Goal: Information Seeking & Learning: Stay updated

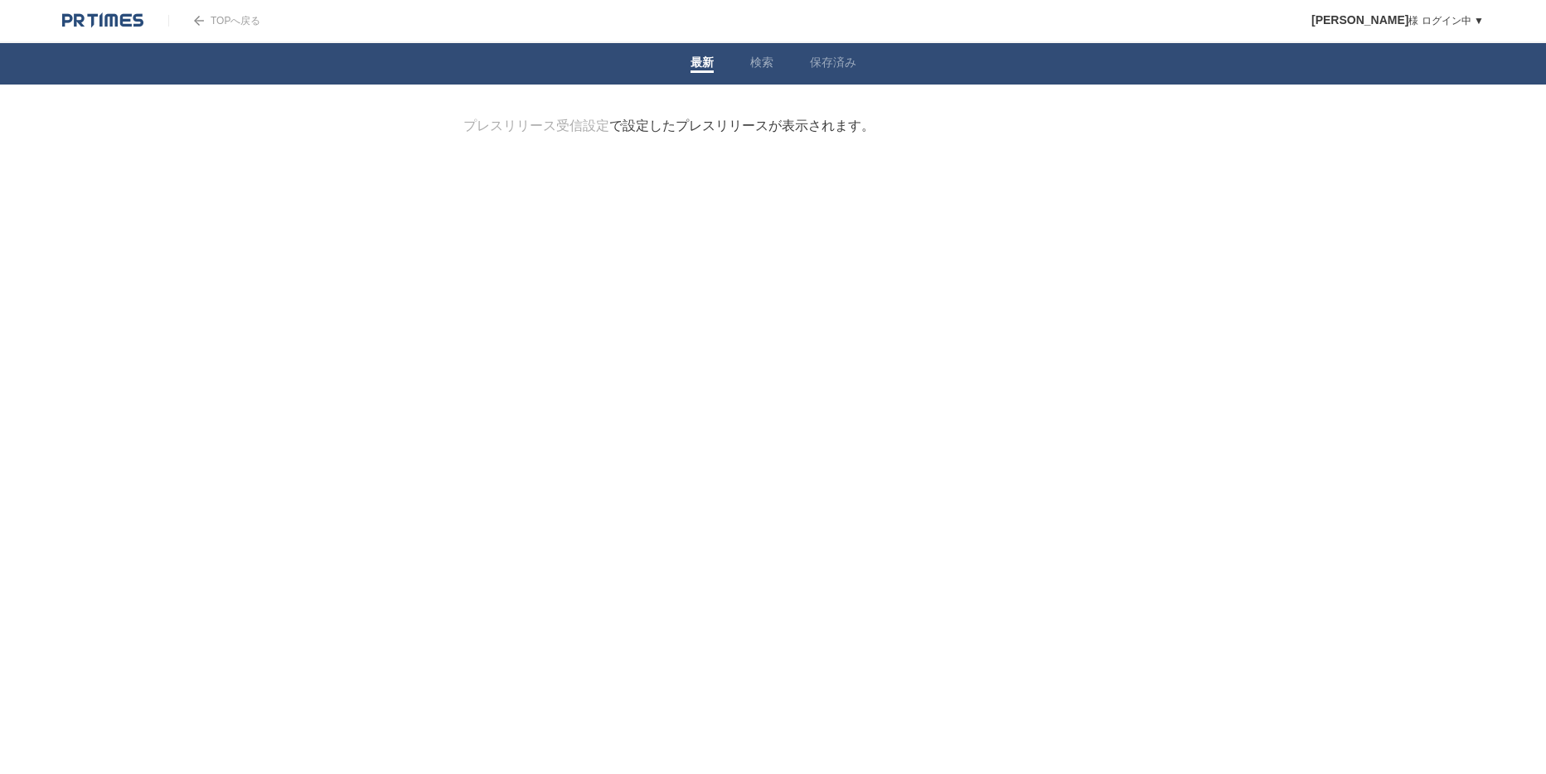
click at [752, 63] on link "検索" at bounding box center [761, 64] width 23 height 17
click at [666, 118] on form "検索ワードを入力" at bounding box center [773, 118] width 620 height 0
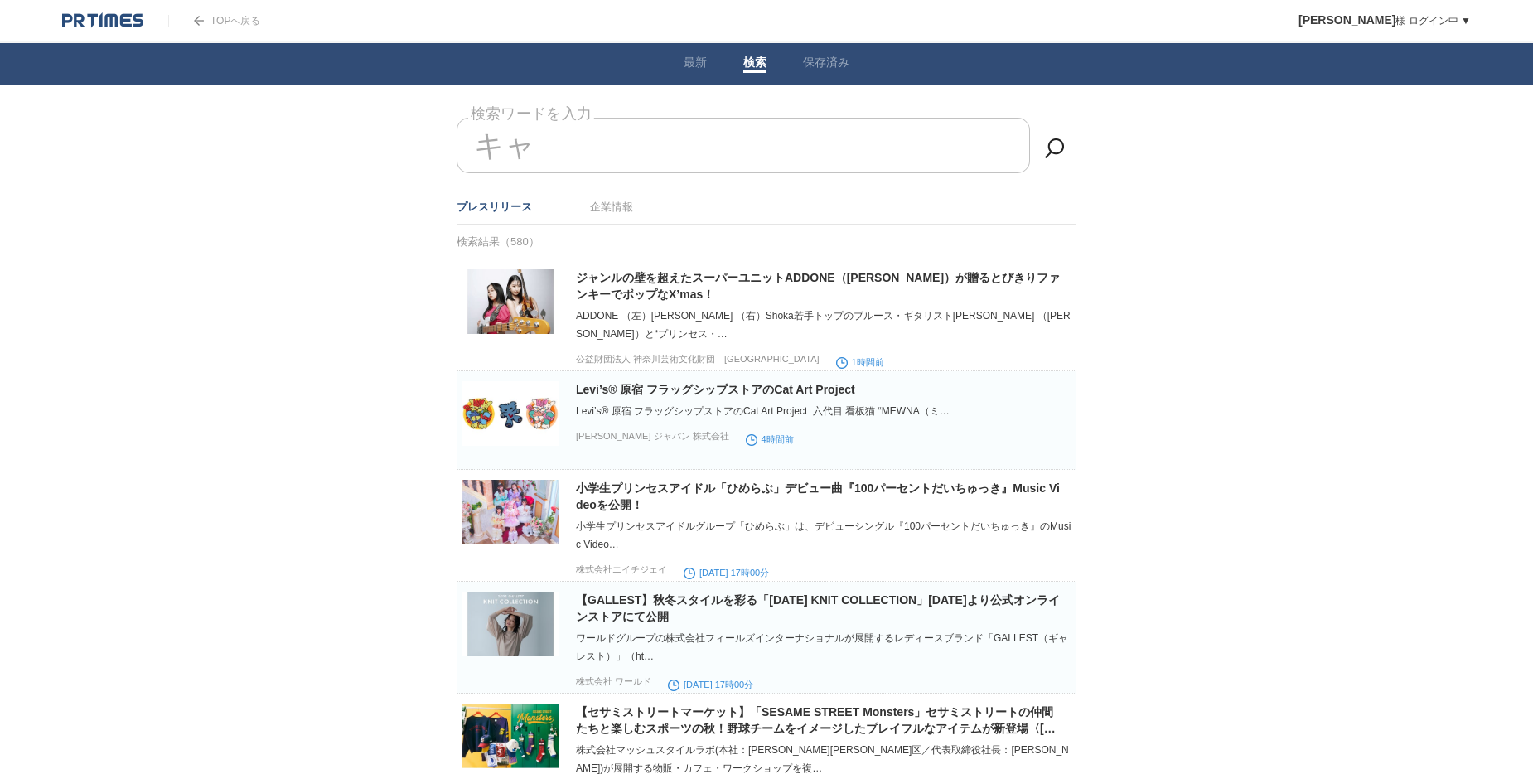
type input "キ"
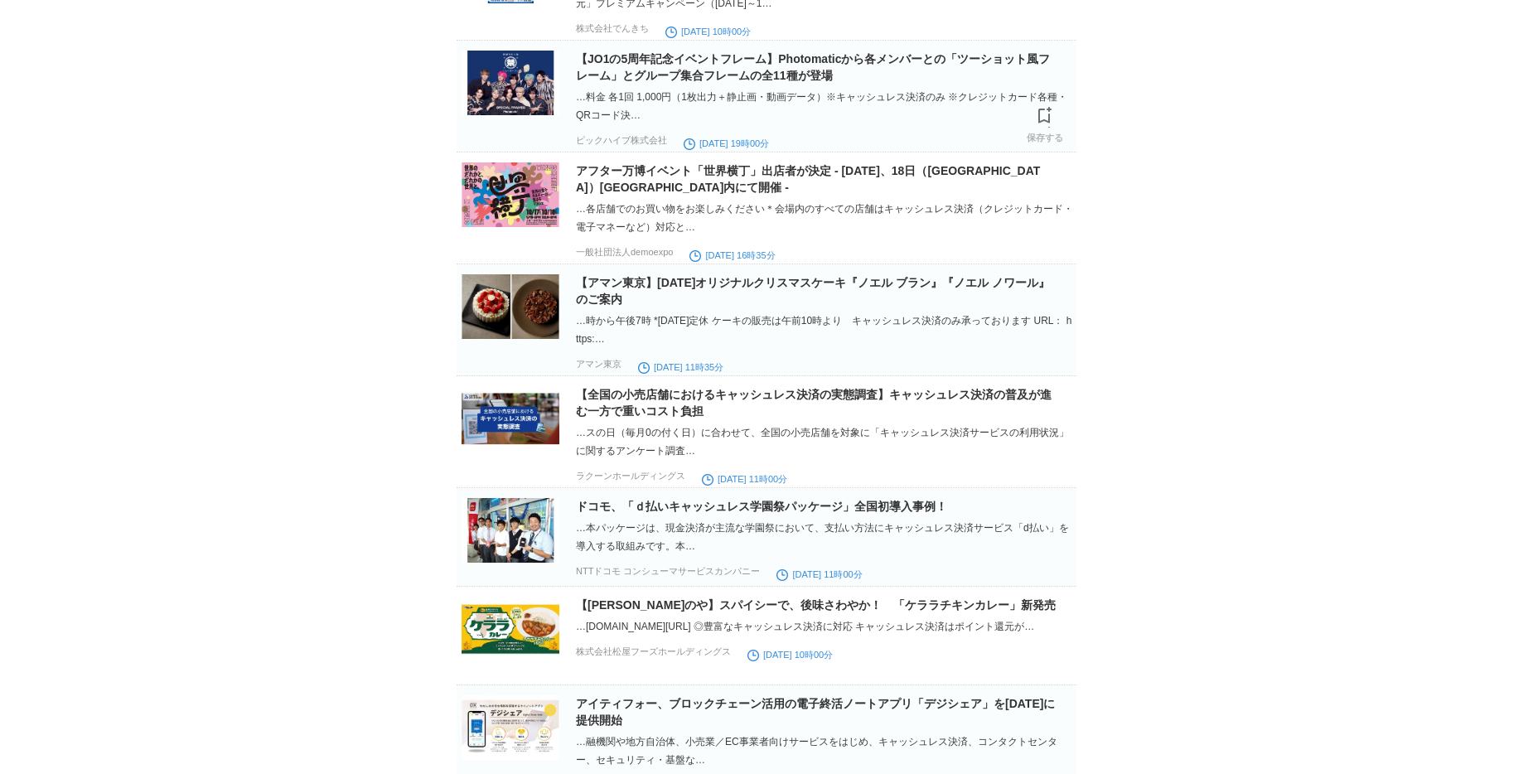
scroll to position [2056, 0]
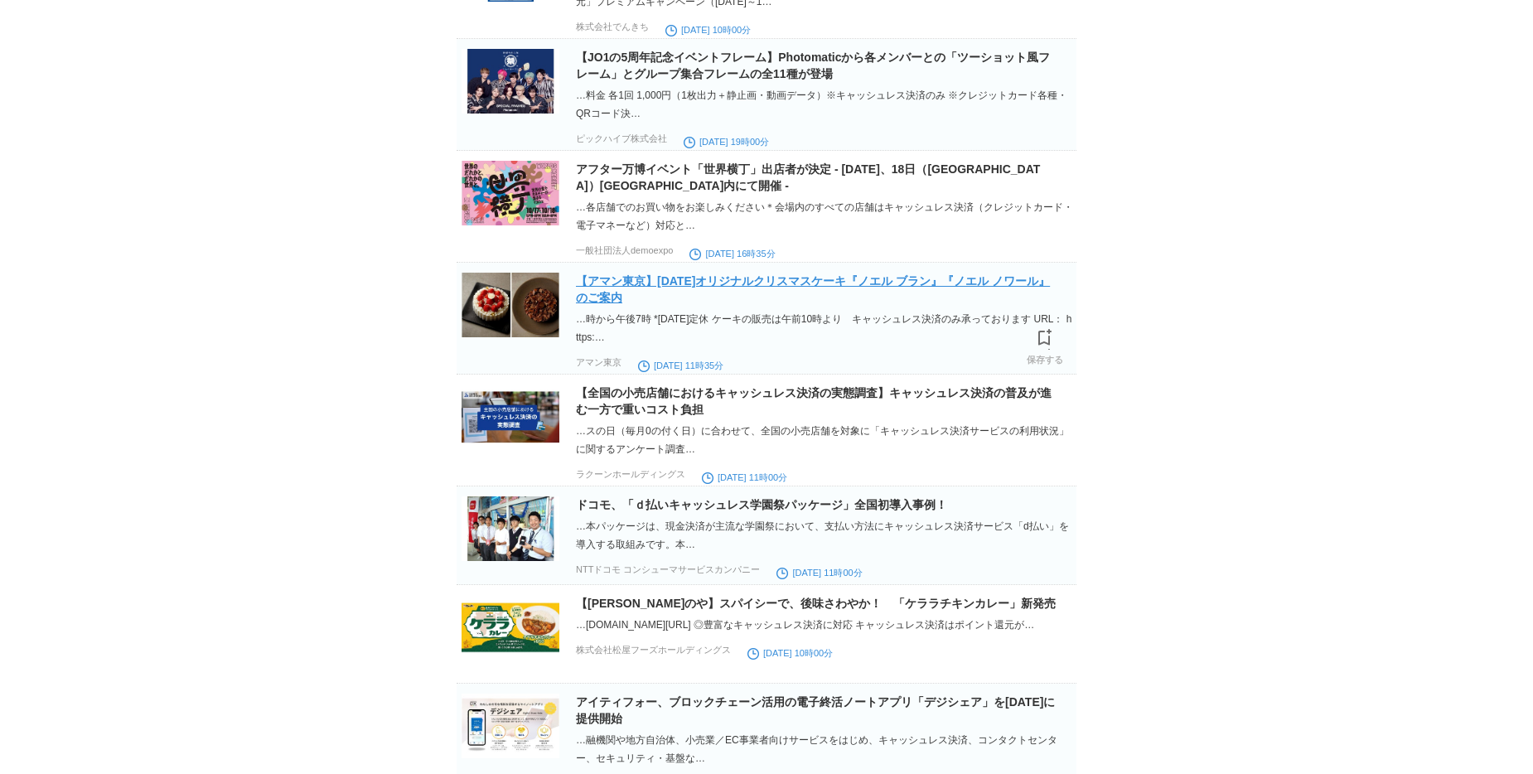
click at [686, 304] on link "【アマン東京】[DATE]オリジナルクリスマスケーキ『ノエル ブラン』『ノエル ノワール』のご案内" at bounding box center [813, 289] width 474 height 30
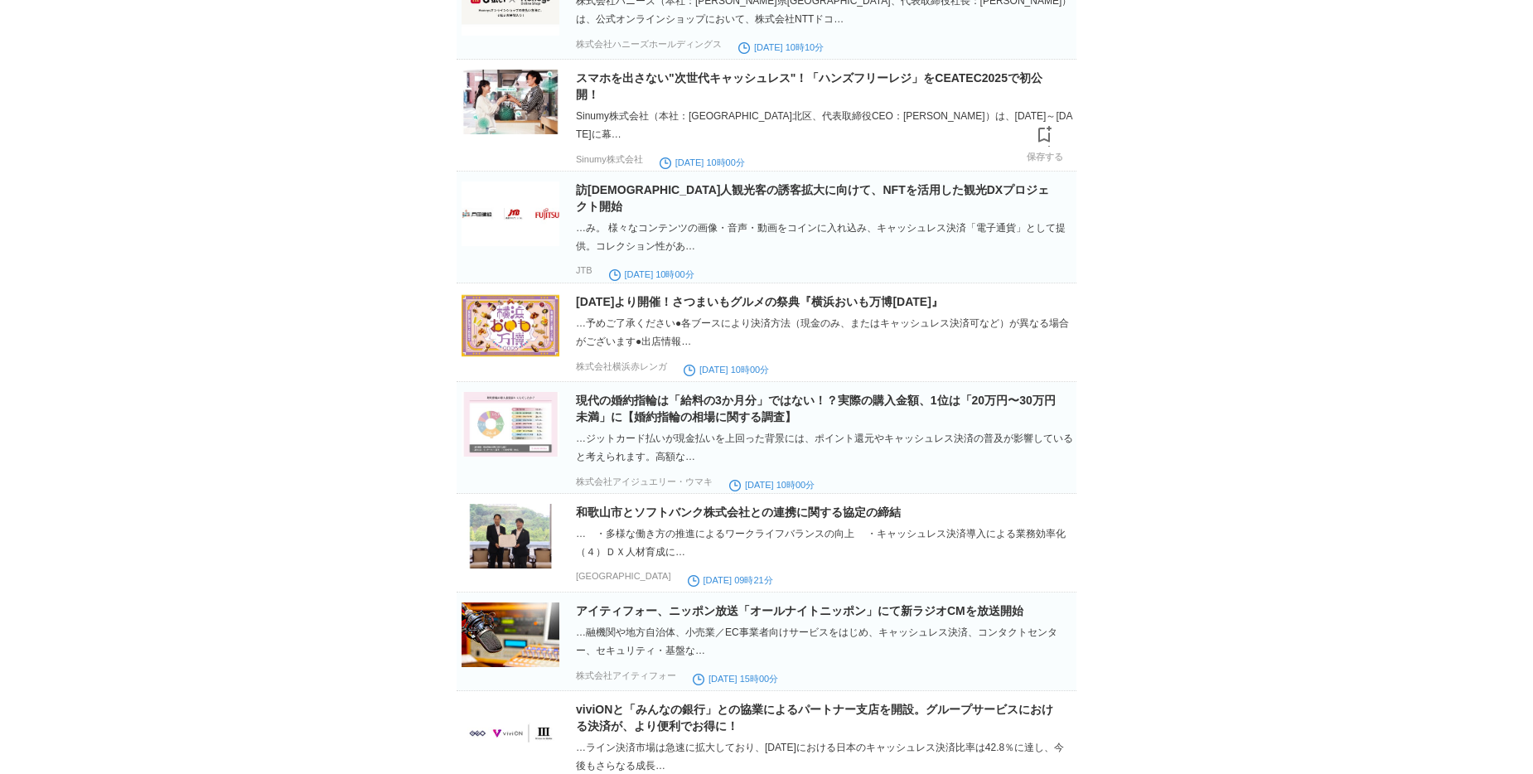
scroll to position [5780, 0]
click at [642, 212] on link "訪[DEMOGRAPHIC_DATA]人観光客の誘客拡大に向けて、NFTを活用した観光DXプロジェクト開始" at bounding box center [812, 197] width 473 height 30
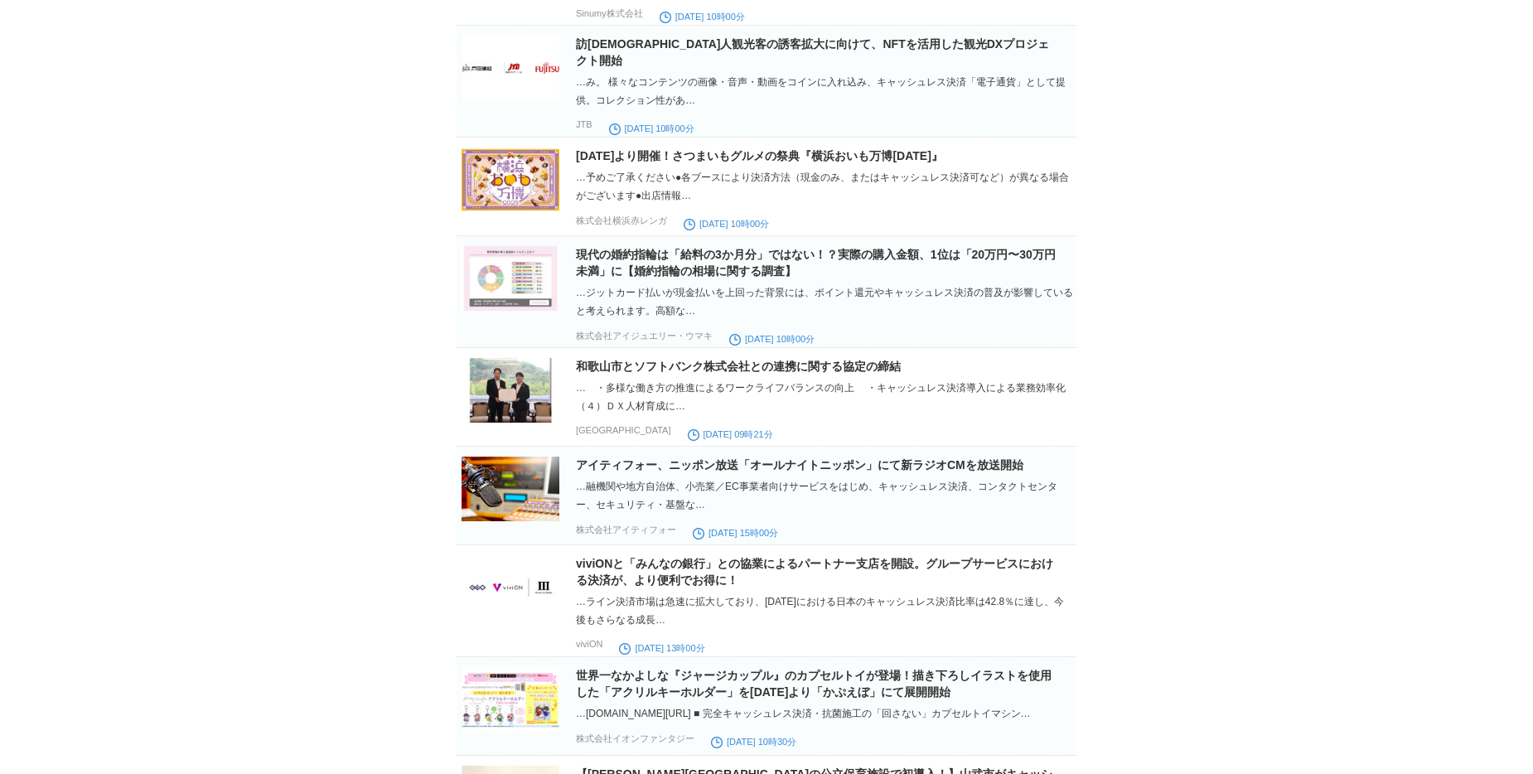
scroll to position [5920, 0]
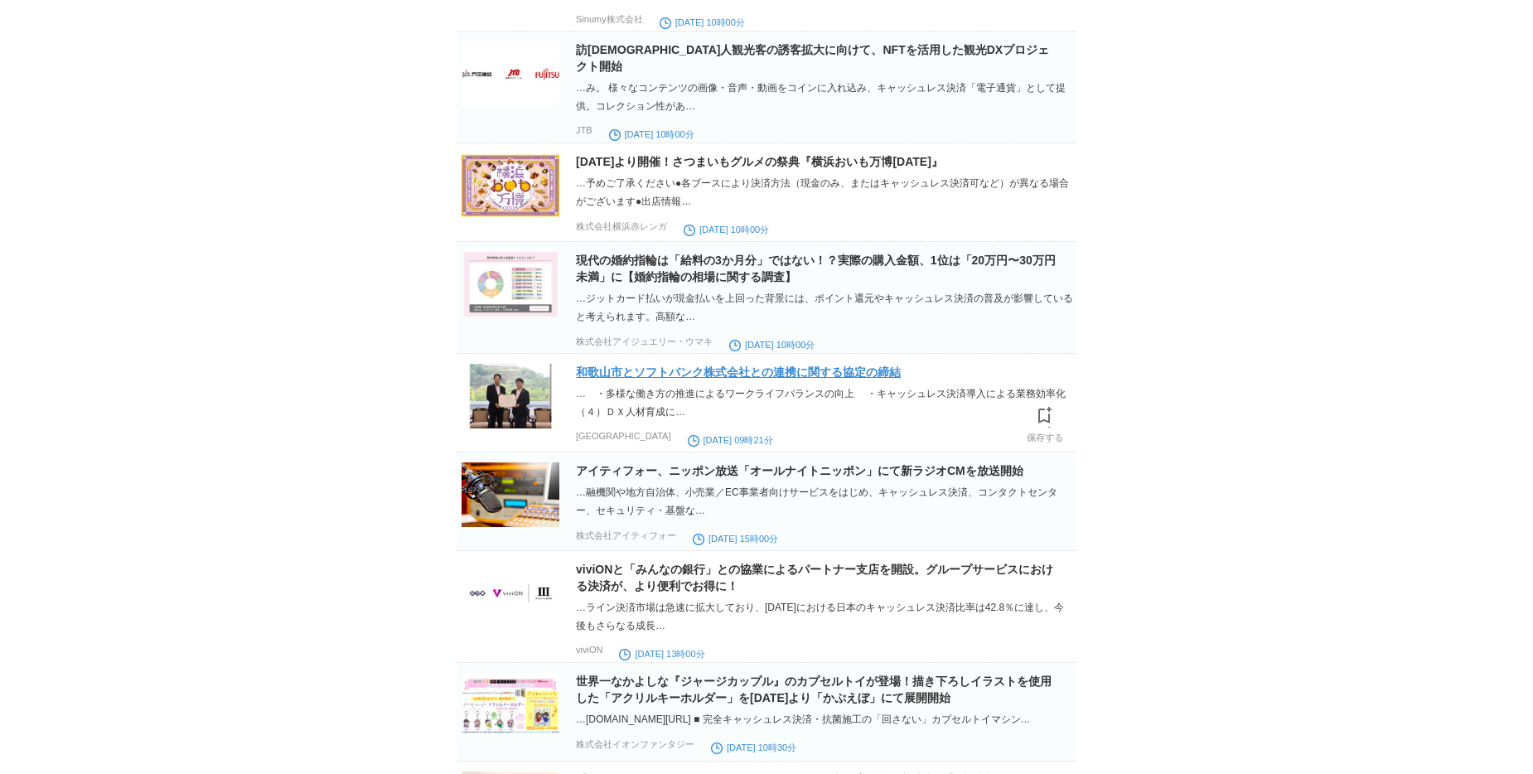
click at [646, 379] on link "和歌山市とソフトバンク株式会社との連携に関する協定の締結" at bounding box center [738, 372] width 325 height 13
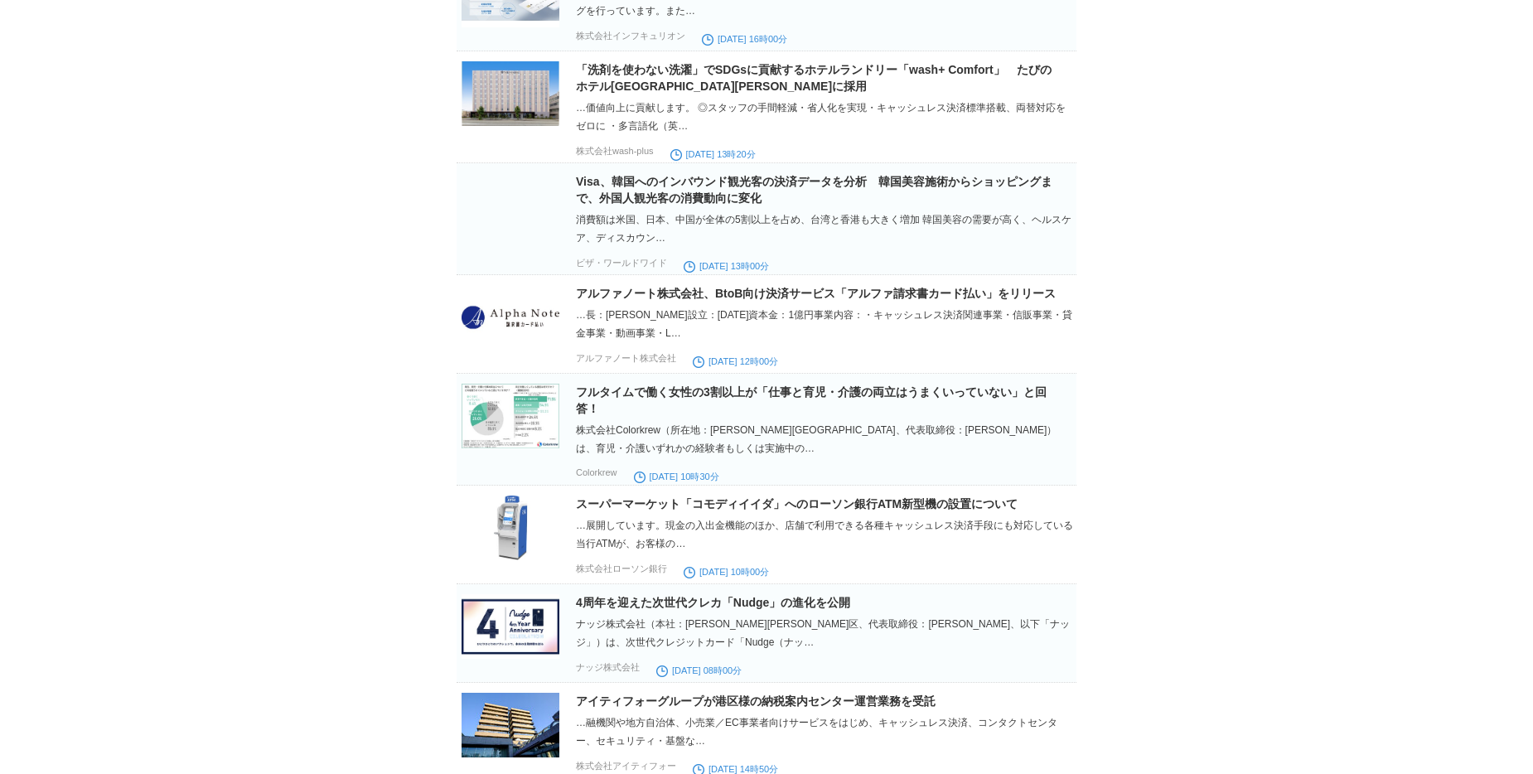
scroll to position [4279, 0]
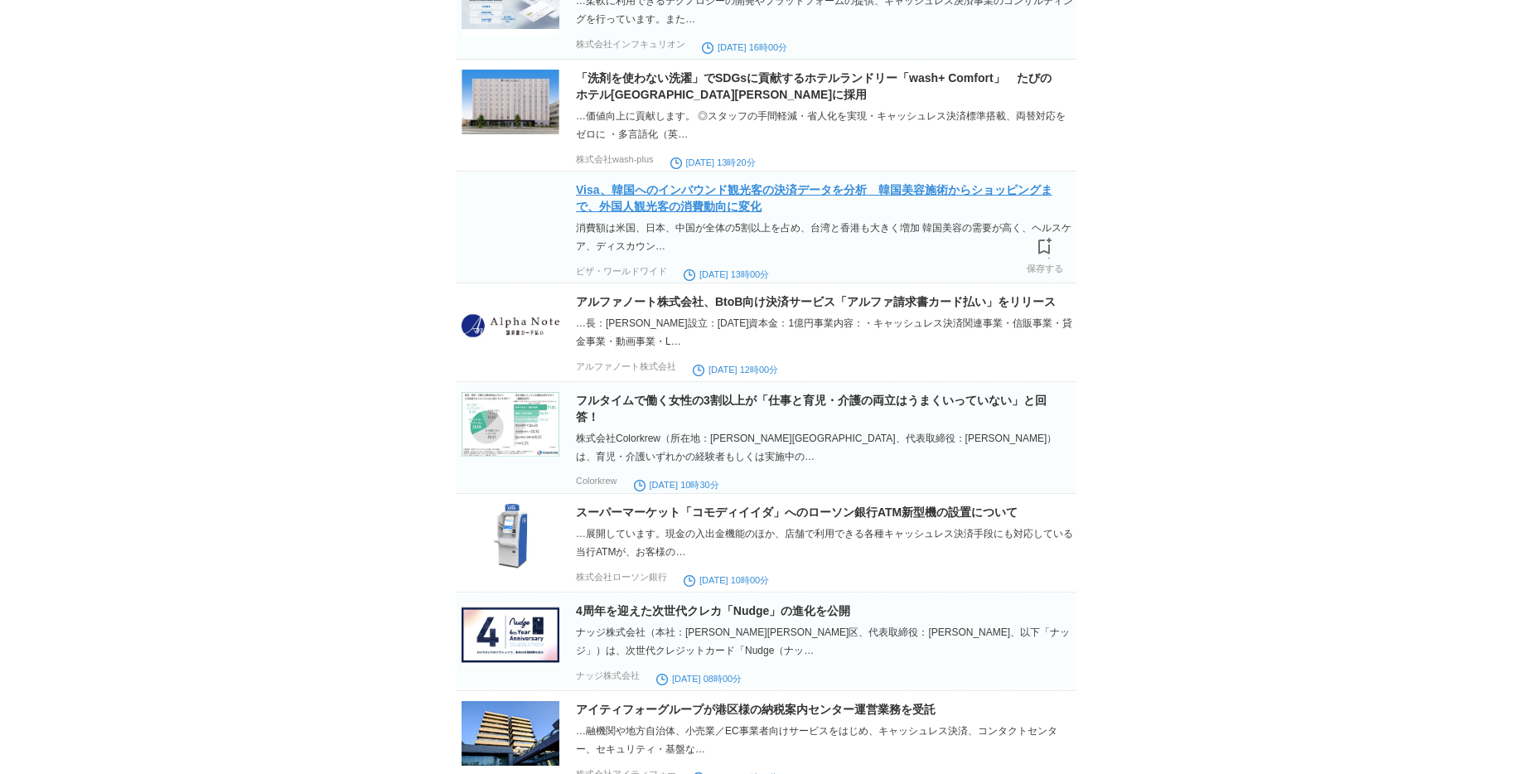
click at [664, 213] on link "Visa、韓国へのインバウンド観光客の決済データを分析　韓国美容施術からショッピングまで、外国人観光客の消費動向に変化" at bounding box center [814, 198] width 477 height 30
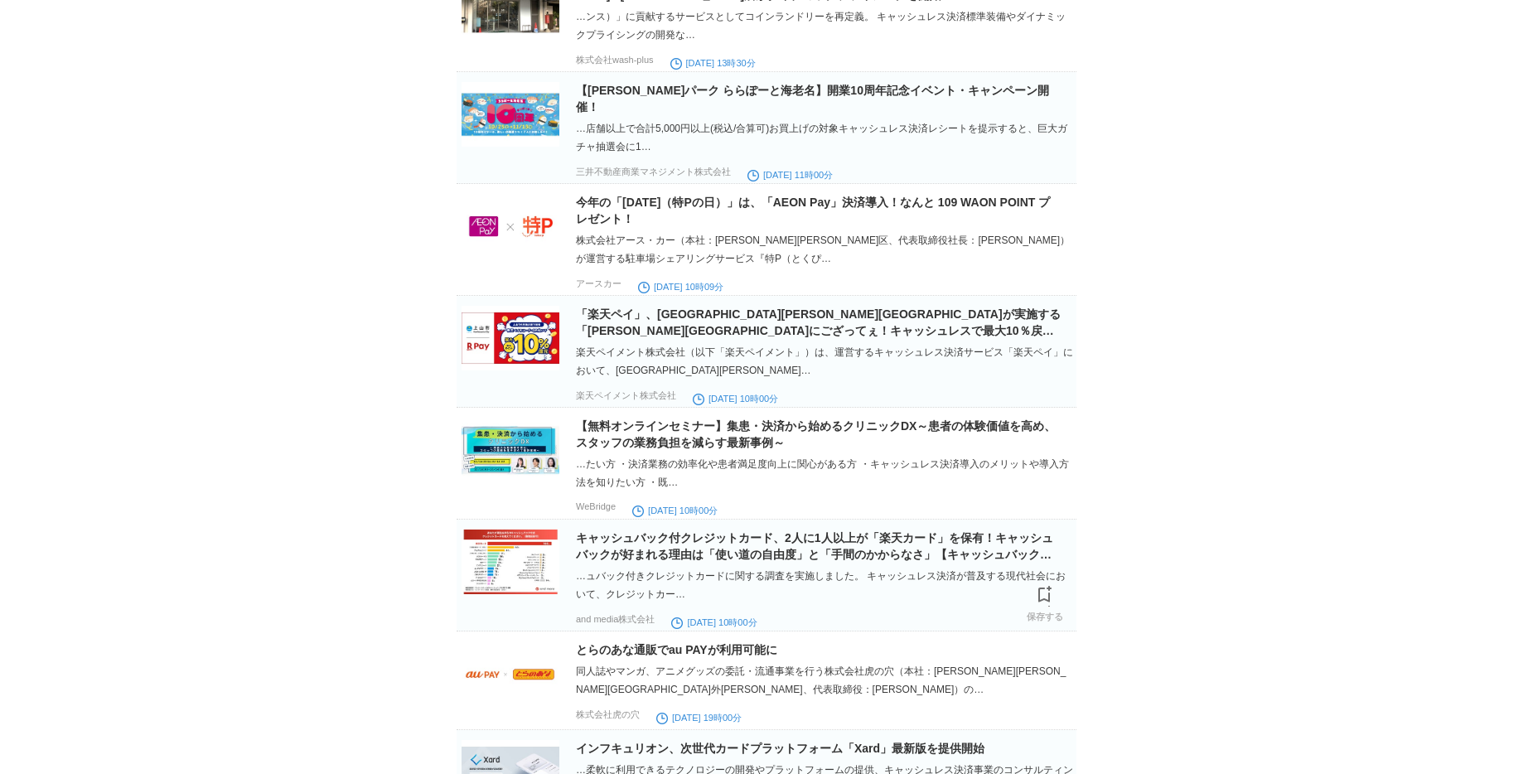
scroll to position [3469, 0]
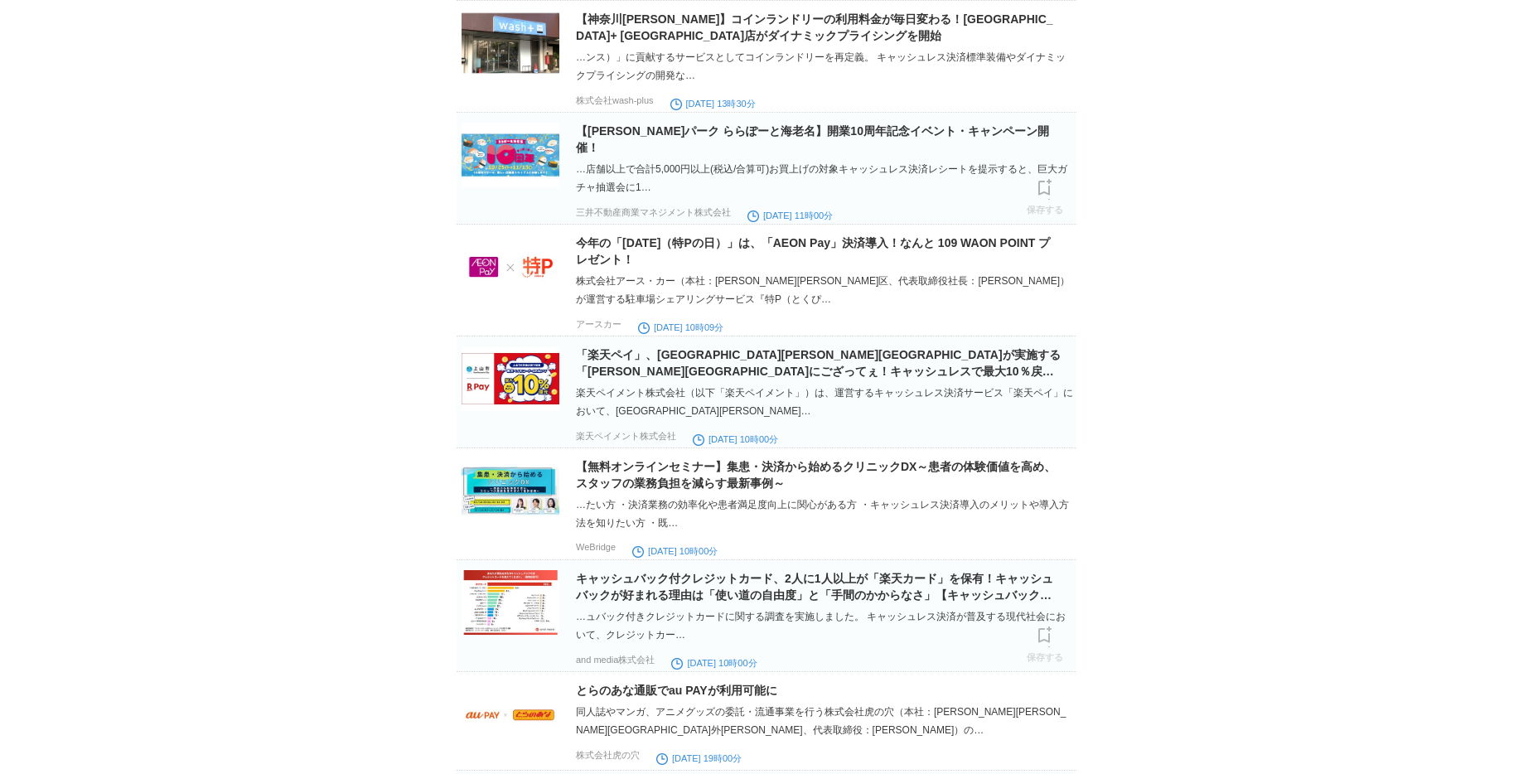
click at [661, 196] on div "…店舗以上で合計5,000円以上(税込/合算可)お買上げの対象キャッシュレス決済レシートを提示すると、巨大ガチャ抽選会に1…" at bounding box center [824, 178] width 497 height 36
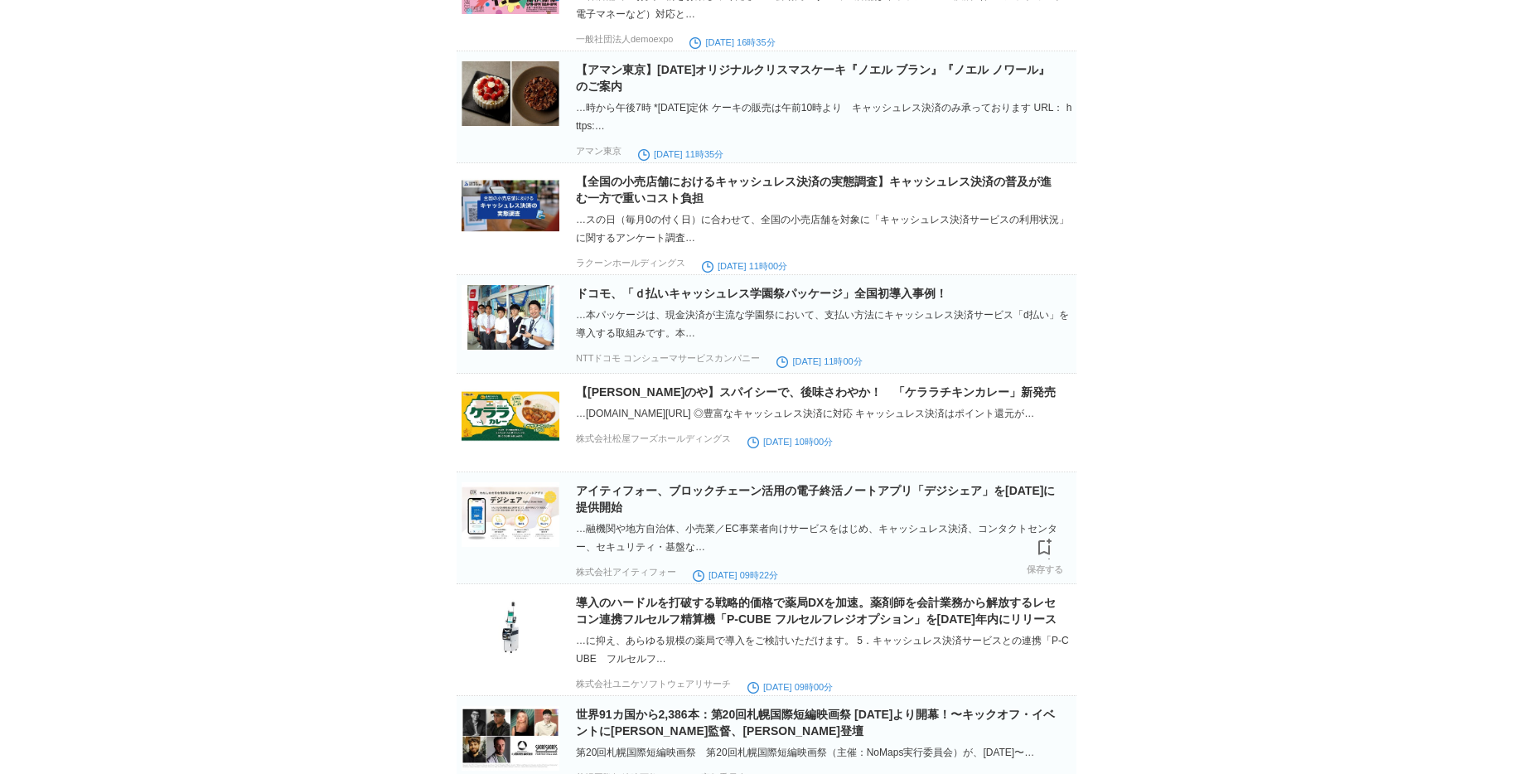
scroll to position [2269, 0]
click at [640, 299] on link "ドコモ、「ｄ払いキャッシュレス学園祭パッケージ」全国初導入事例！" at bounding box center [761, 292] width 371 height 13
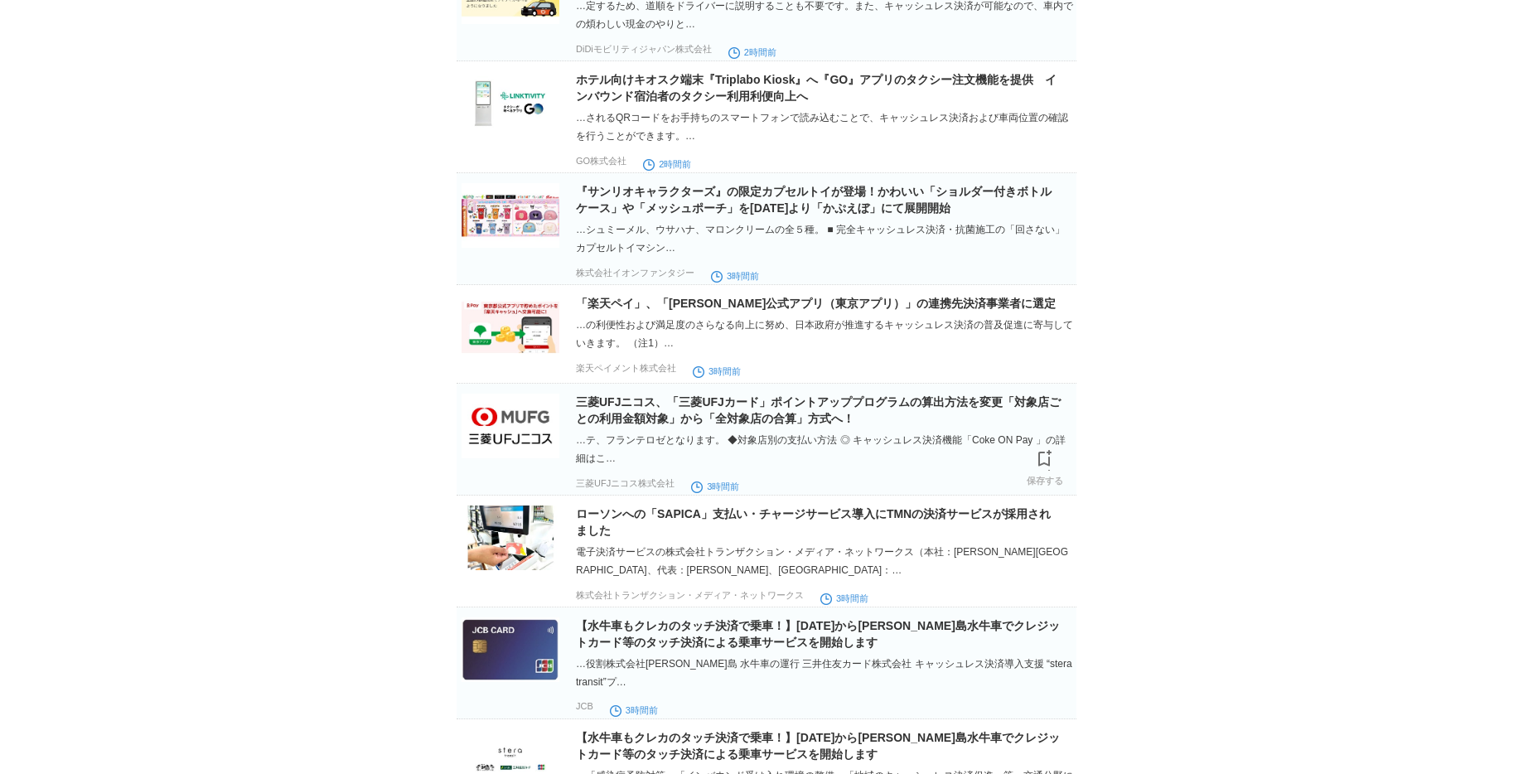
scroll to position [1039, 0]
click at [679, 311] on link "「楽天ペイ」、「[PERSON_NAME]公式アプリ（東京アプリ）」の連携先決済事業者に選定" at bounding box center [816, 304] width 480 height 13
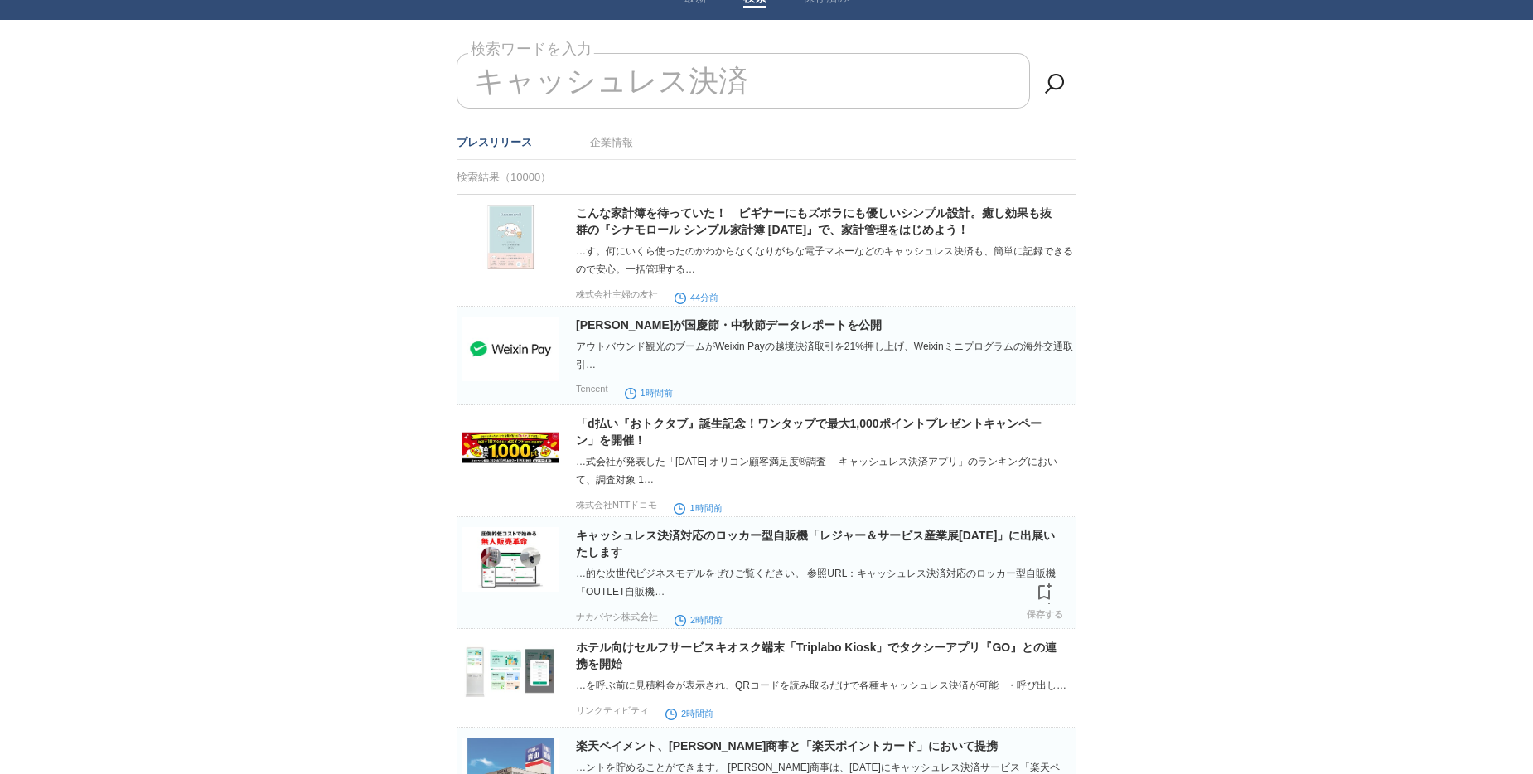
scroll to position [64, 0]
drag, startPoint x: 598, startPoint y: 88, endPoint x: 440, endPoint y: 80, distance: 157.7
type input "キ"
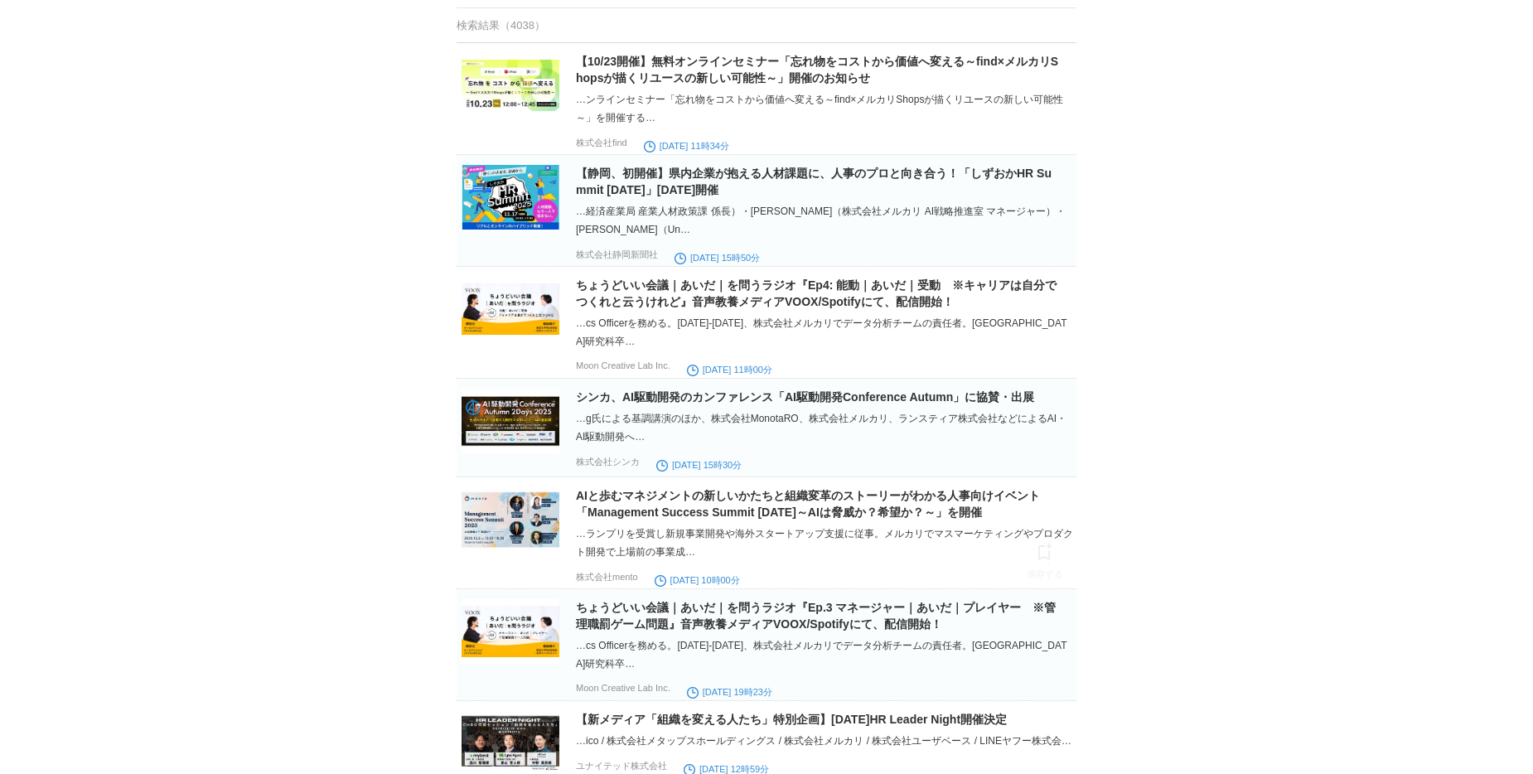
scroll to position [0, 0]
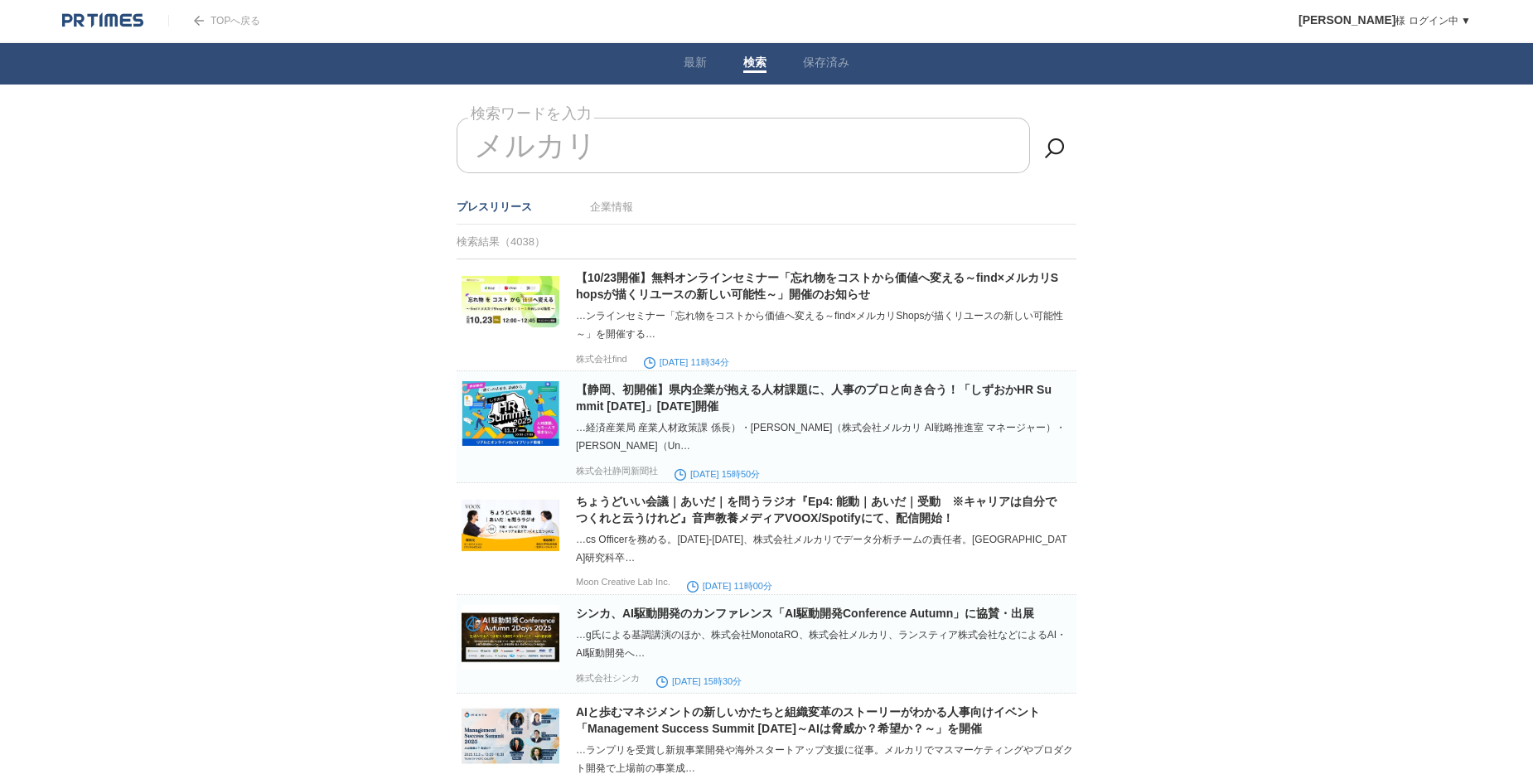
drag, startPoint x: 546, startPoint y: 149, endPoint x: 466, endPoint y: 143, distance: 80.6
click at [466, 143] on input "メルカリ" at bounding box center [744, 146] width 574 height 56
type input "メ"
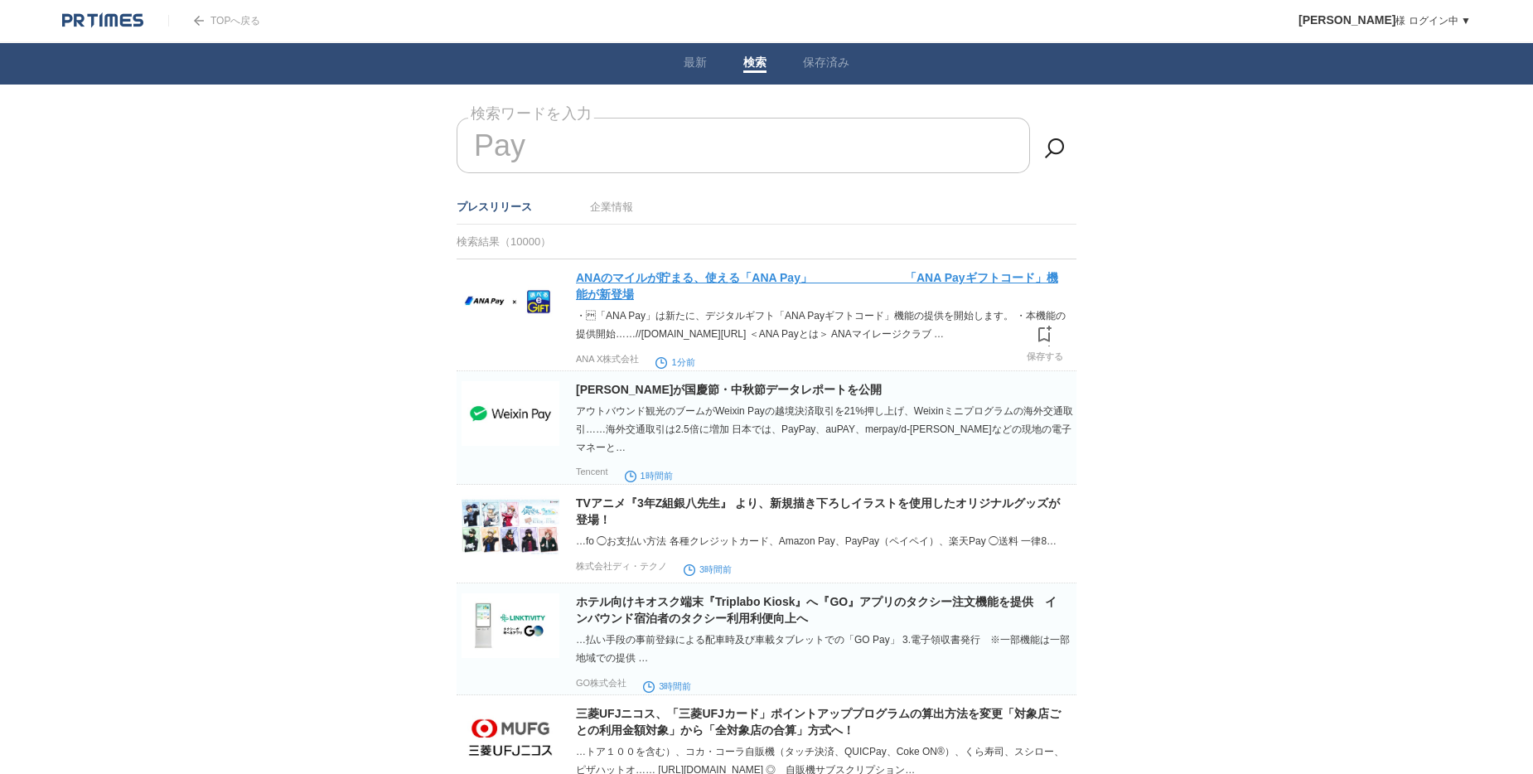
click at [626, 283] on link "ANAのマイルが貯まる、使える「ANA Pay」　　　　　　　　「ANA Payギフトコード」機能が新登場" at bounding box center [817, 286] width 482 height 30
drag, startPoint x: 556, startPoint y: 133, endPoint x: 442, endPoint y: 182, distance: 124.1
type input "P"
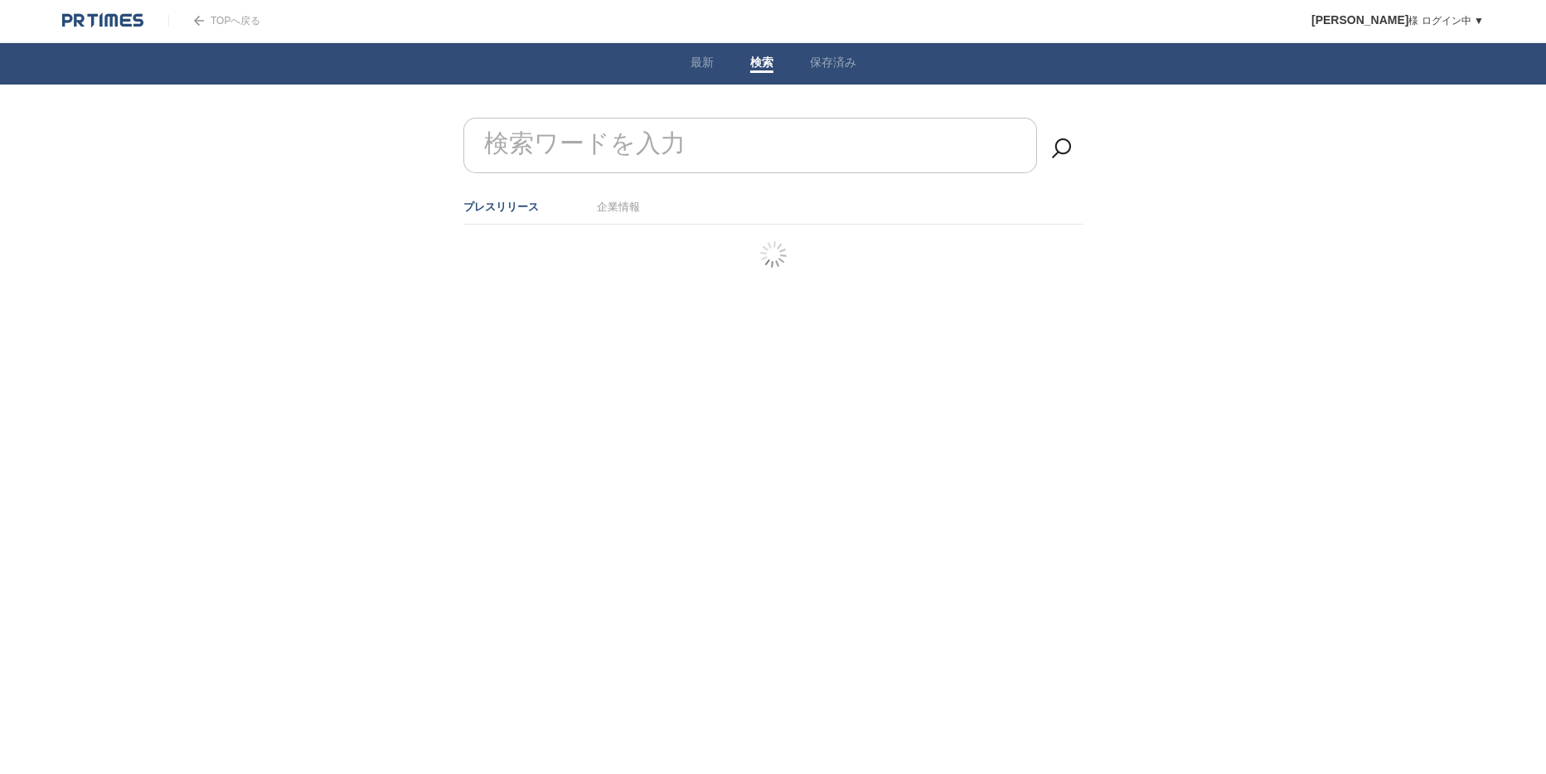
click at [618, 133] on label "検索ワードを入力" at bounding box center [585, 144] width 210 height 42
click at [618, 133] on input "検索ワードを入力" at bounding box center [750, 146] width 574 height 56
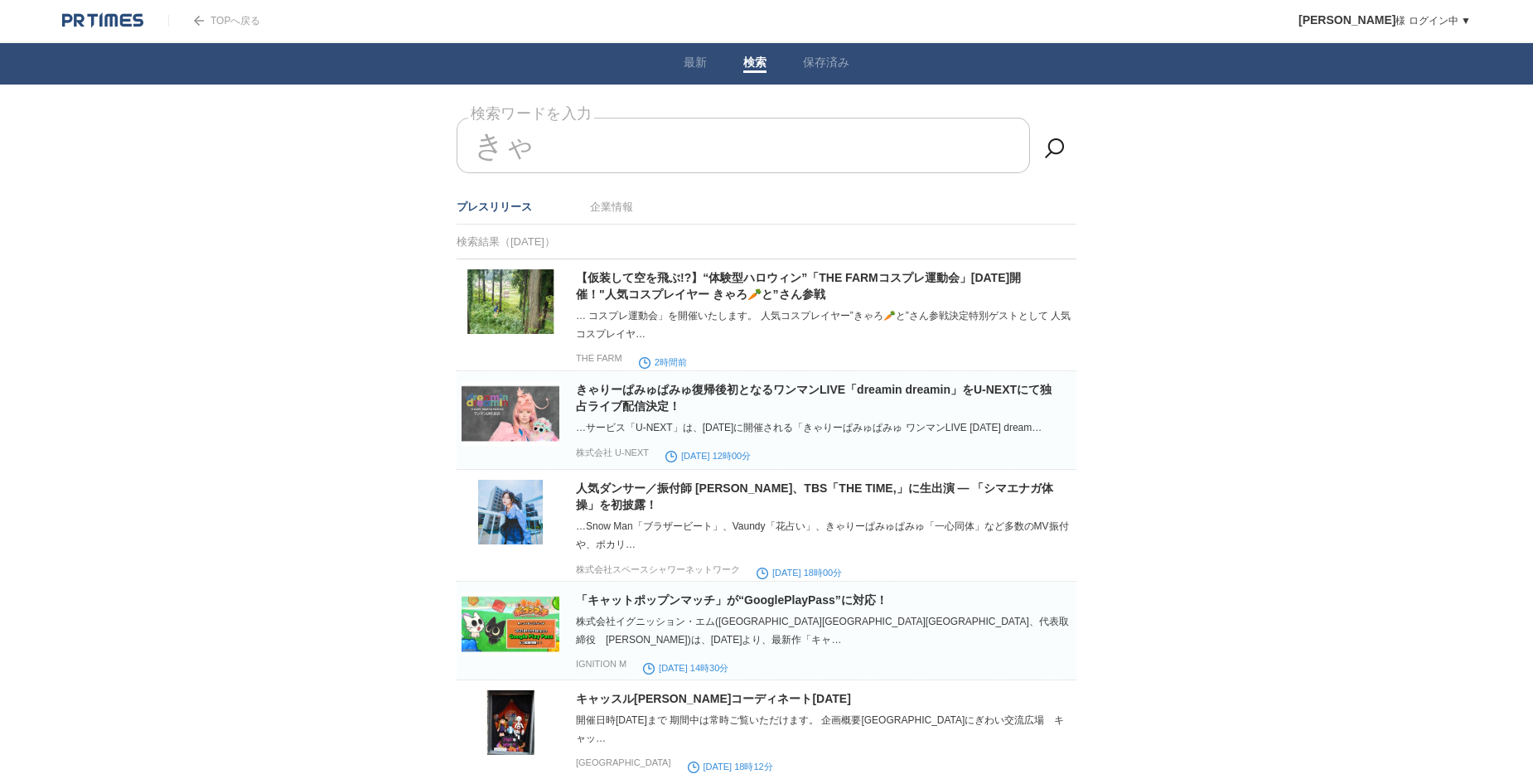
type input "き"
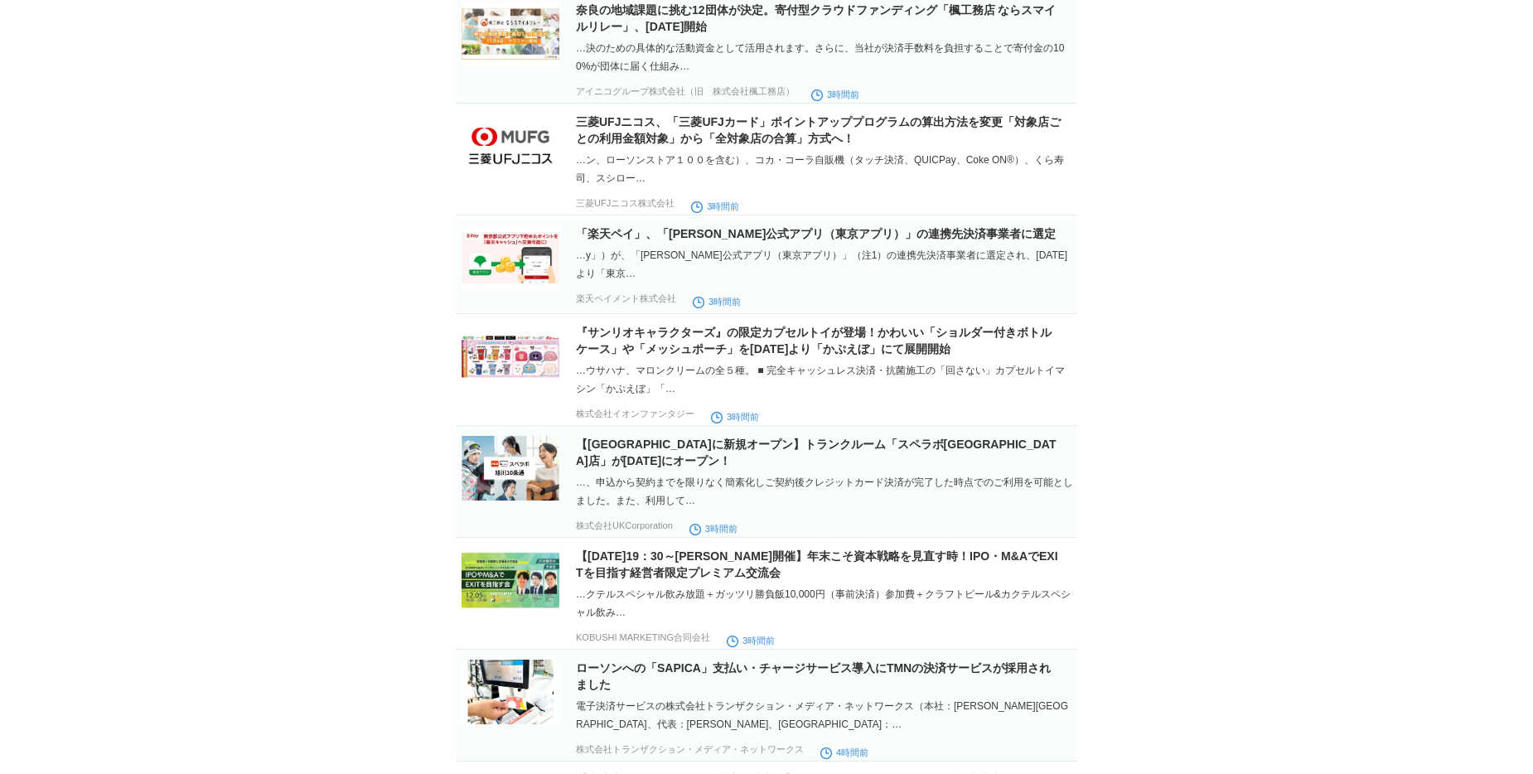
scroll to position [3352, 0]
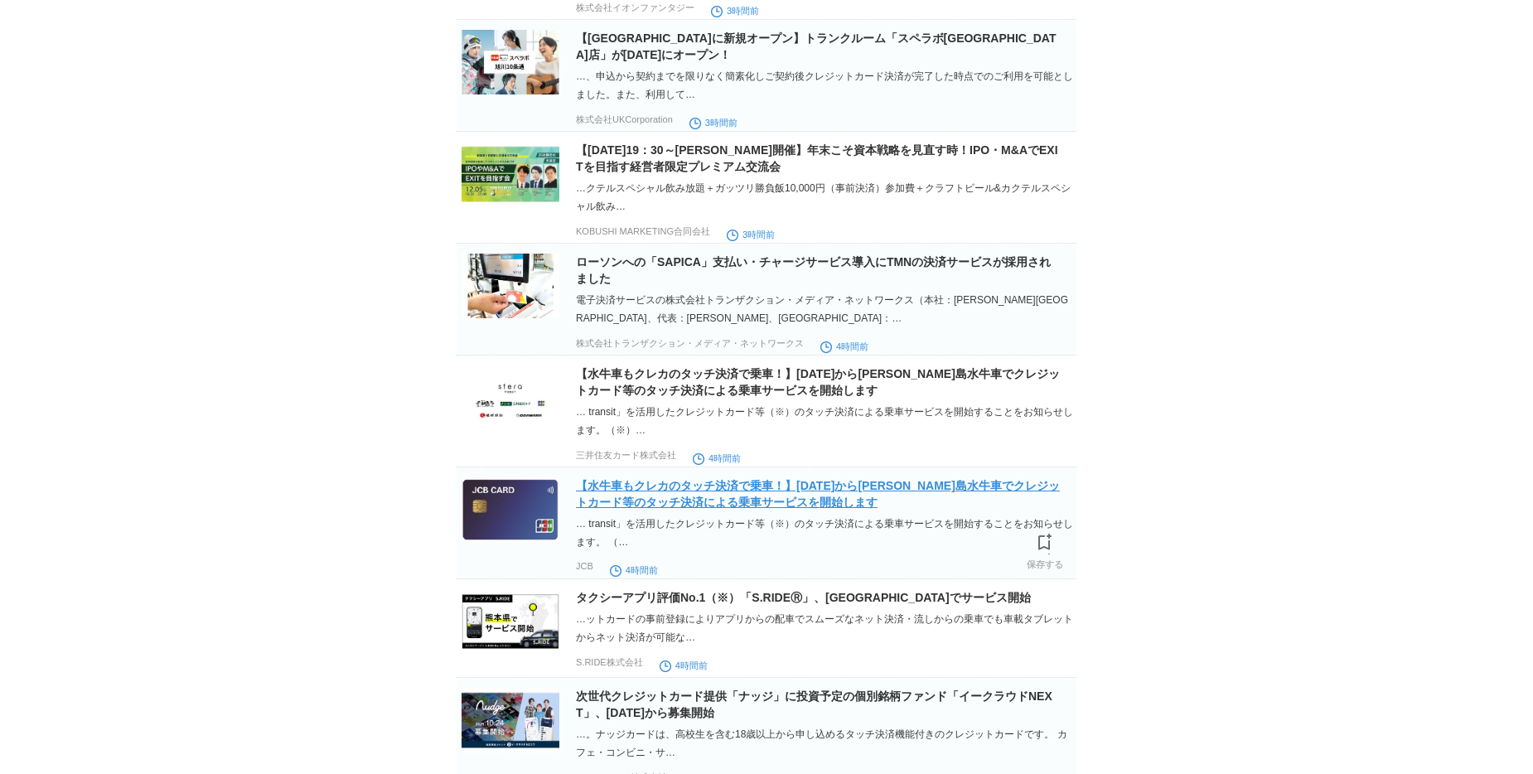
click at [699, 509] on link "【水牛車もクレカのタッチ決済で乗車！】[DATE]から[PERSON_NAME]島水牛車でクレジットカード等のタッチ決済による乗車サービスを開始します" at bounding box center [818, 494] width 484 height 30
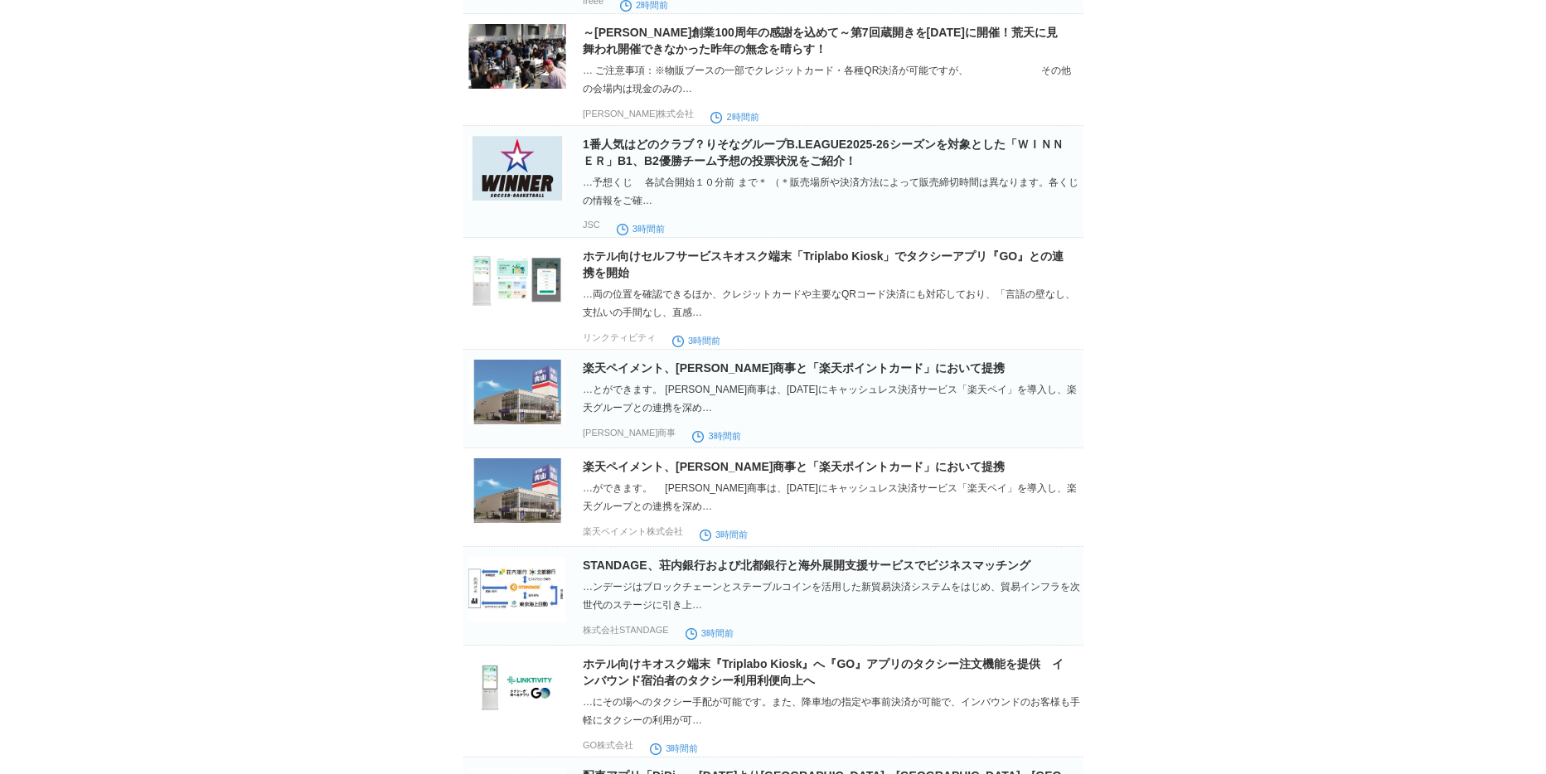
scroll to position [0, 0]
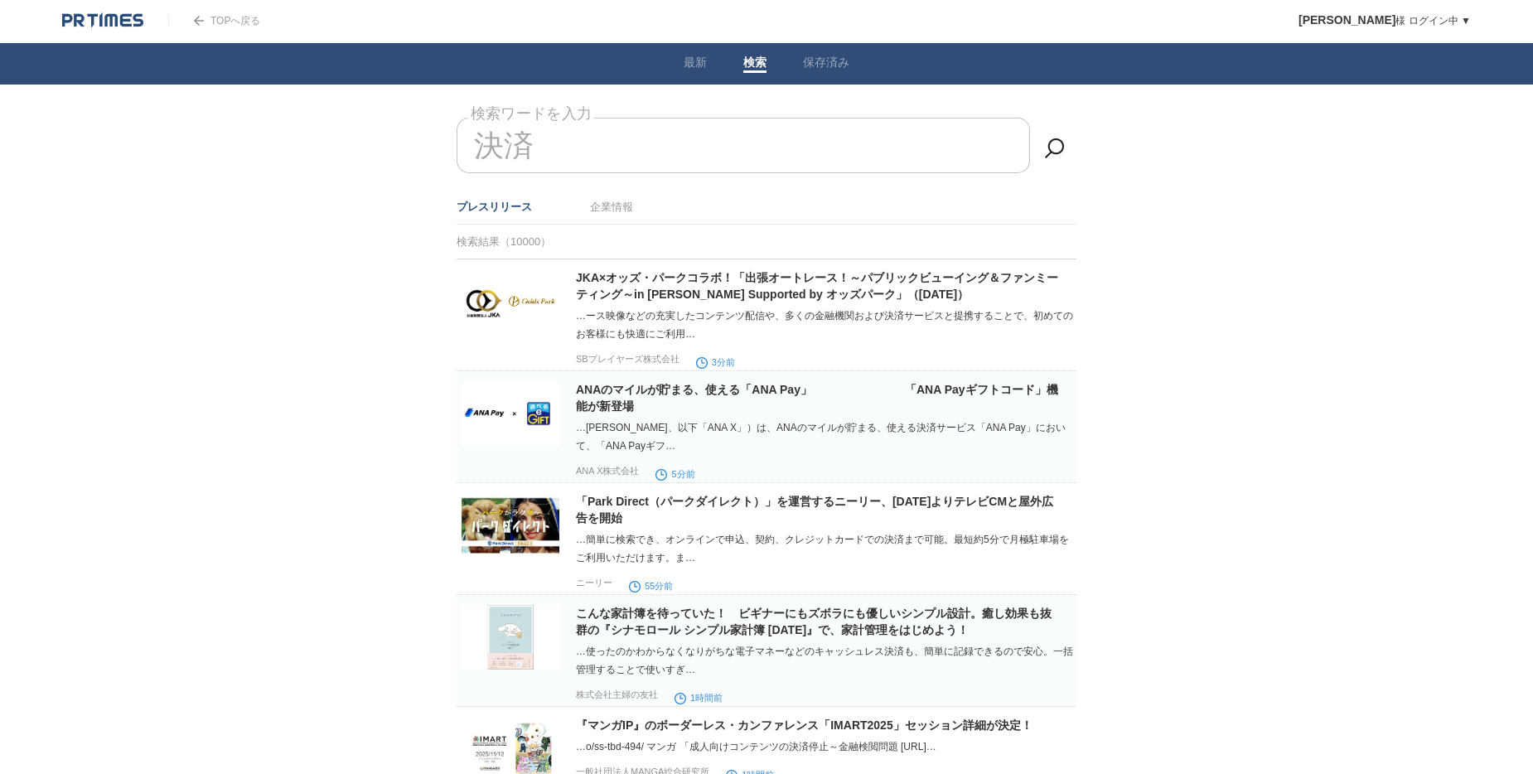
click at [563, 160] on input "決済" at bounding box center [744, 146] width 574 height 56
type input "決"
